Goal: Task Accomplishment & Management: Manage account settings

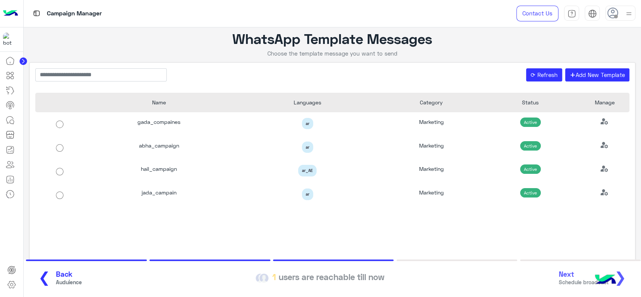
drag, startPoint x: 0, startPoint y: 0, endPoint x: 9, endPoint y: 14, distance: 16.5
click at [9, 14] on img at bounding box center [10, 14] width 15 height 16
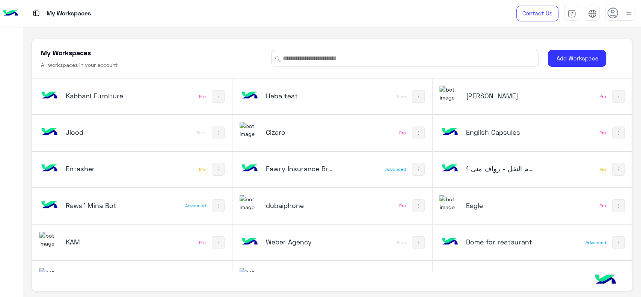
click at [274, 204] on h5 "dubaiphone" at bounding box center [299, 205] width 67 height 9
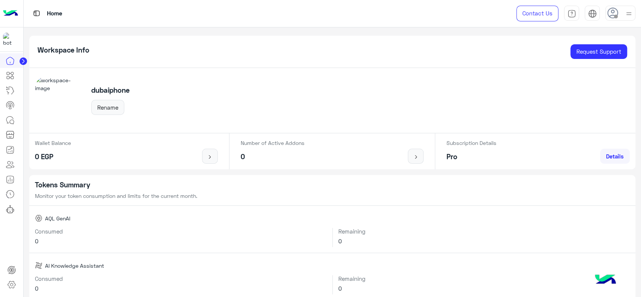
click at [618, 158] on span "Details" at bounding box center [615, 156] width 18 height 7
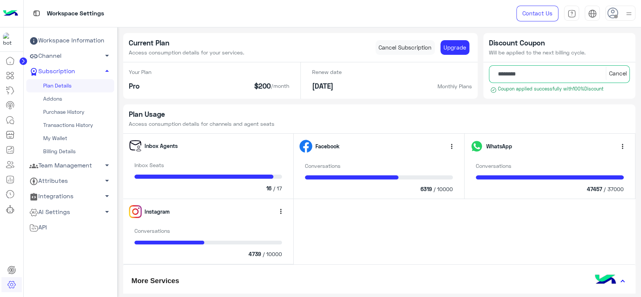
click at [587, 189] on span "47457" at bounding box center [594, 189] width 15 height 8
copy span "47457"
click at [340, 230] on div "Inbox Agents Inbox Seats 16 / 17 Facebook more_vert Conversations 6319 / 10000 …" at bounding box center [379, 288] width 513 height 309
